Goal: Find specific page/section: Find specific page/section

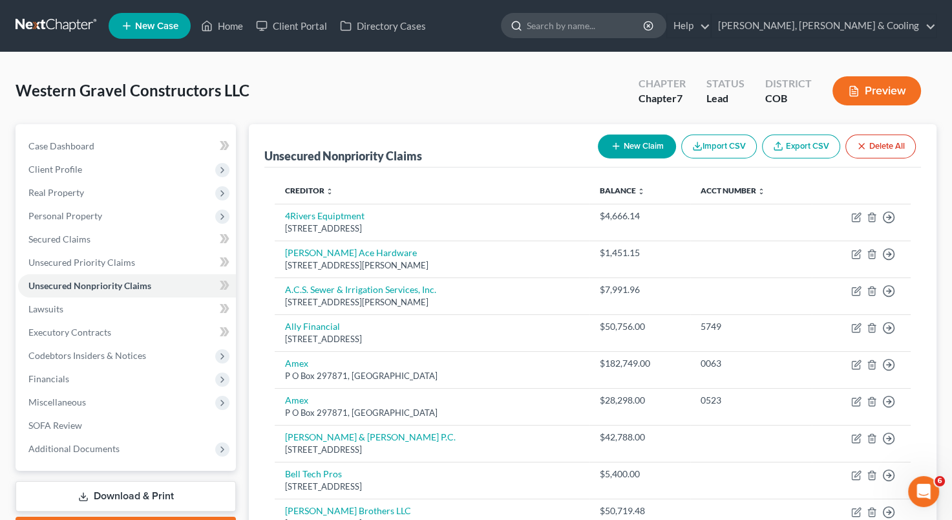
click at [645, 26] on input "search" at bounding box center [586, 26] width 118 height 24
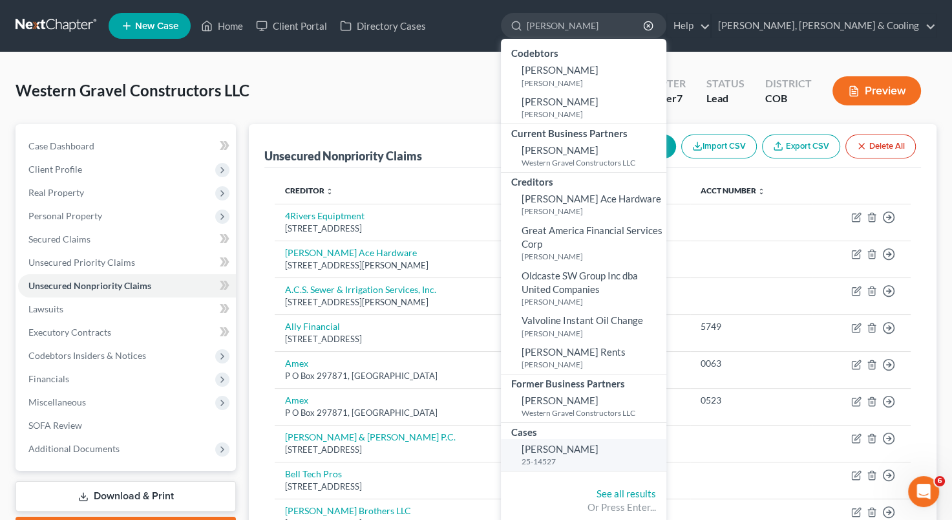
type input "[PERSON_NAME]"
click at [599, 447] on span "[PERSON_NAME]" at bounding box center [560, 449] width 77 height 12
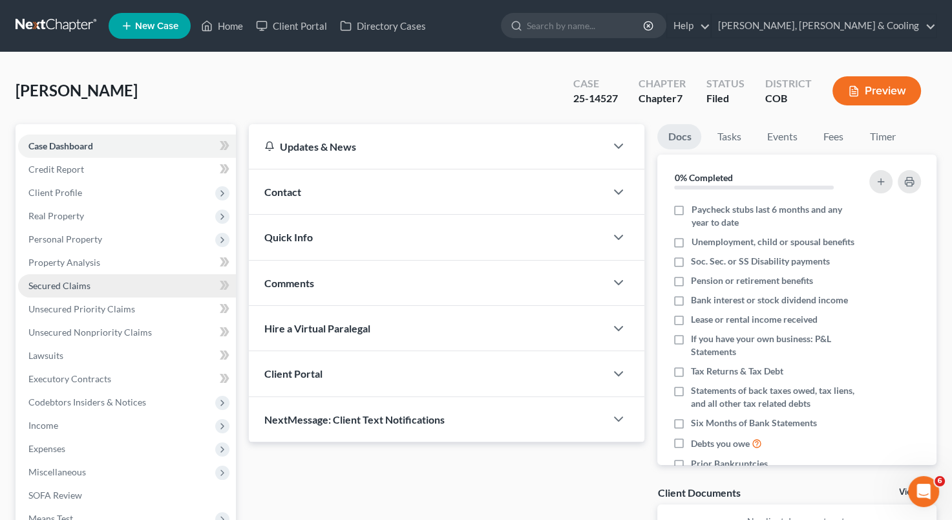
click at [125, 283] on link "Secured Claims" at bounding box center [127, 285] width 218 height 23
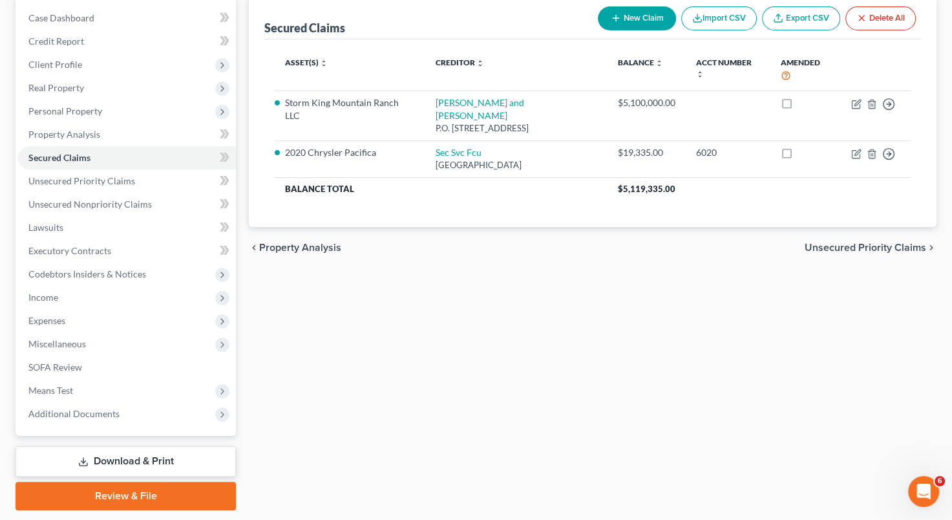
scroll to position [127, 0]
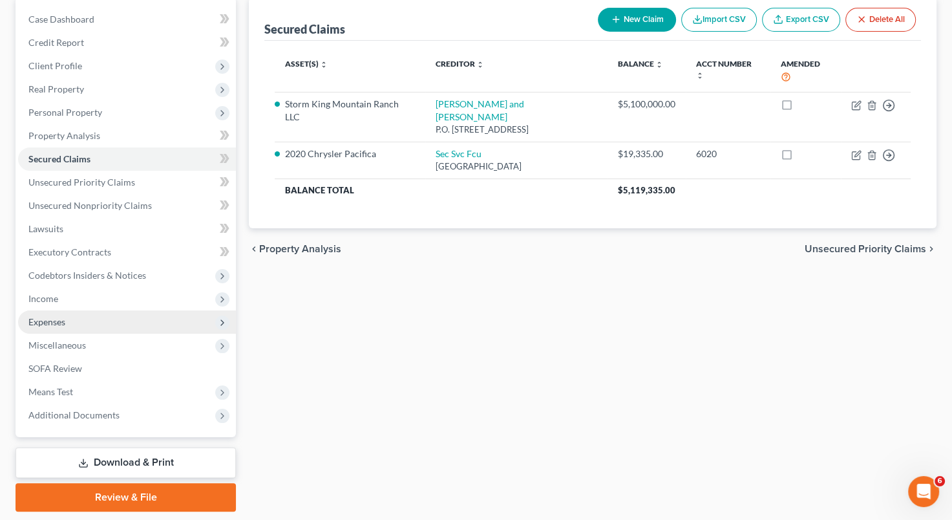
click at [117, 320] on span "Expenses" at bounding box center [127, 321] width 218 height 23
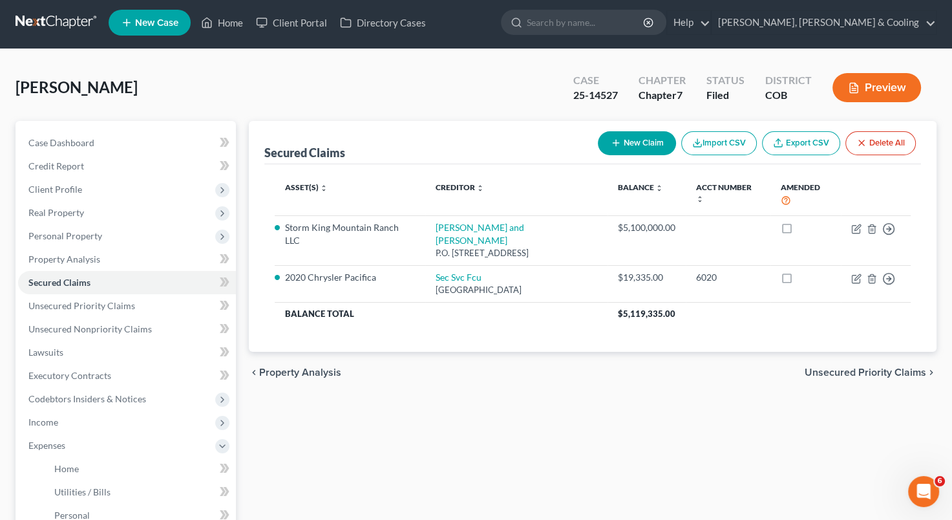
scroll to position [0, 0]
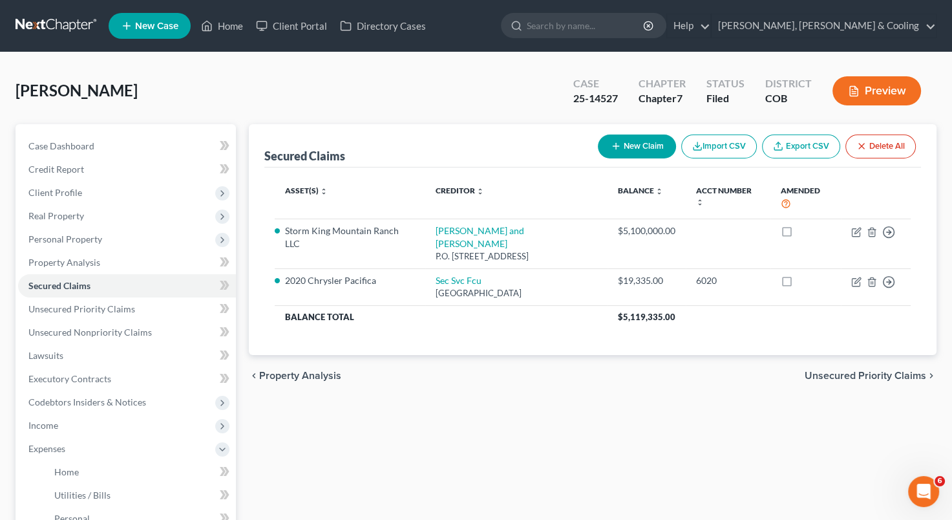
click at [383, 93] on div "[PERSON_NAME] Upgraded Case 25-14527 Chapter Chapter 7 Status Filed District CO…" at bounding box center [476, 96] width 921 height 56
